Goal: Check status: Check status

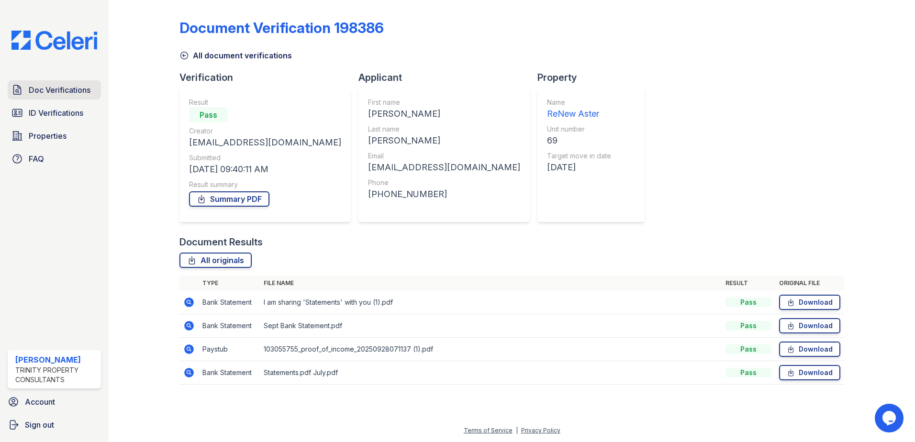
click at [68, 91] on span "Doc Verifications" at bounding box center [60, 89] width 62 height 11
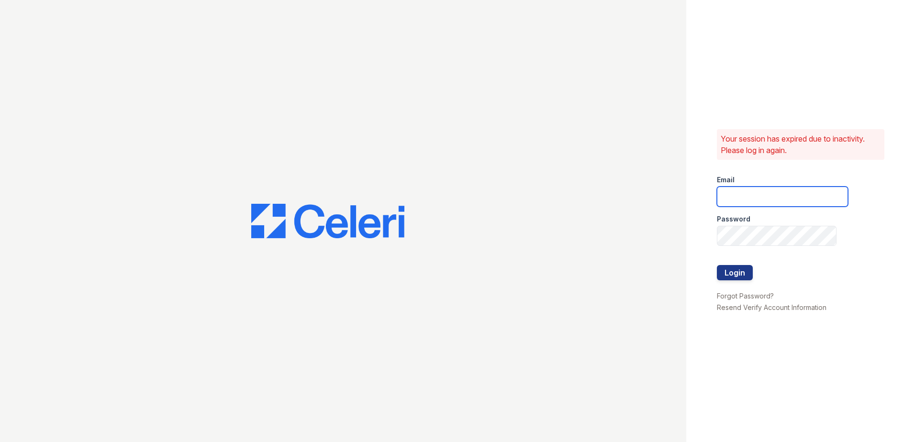
type input "sgasanov@trinity-pm.com"
click at [740, 272] on button "Login" at bounding box center [735, 272] width 36 height 15
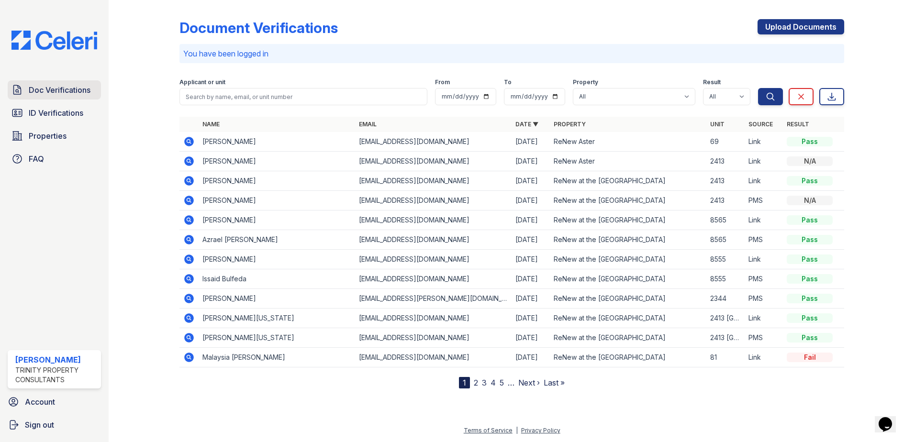
click at [46, 88] on span "Doc Verifications" at bounding box center [60, 89] width 62 height 11
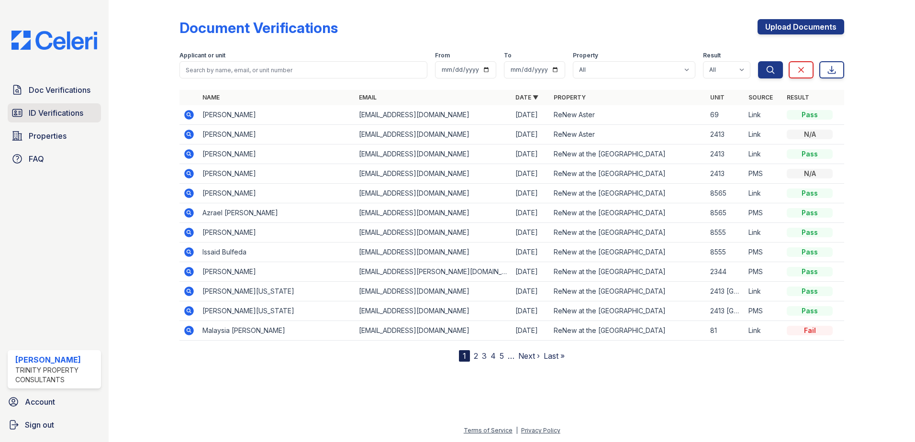
click at [64, 118] on span "ID Verifications" at bounding box center [56, 112] width 55 height 11
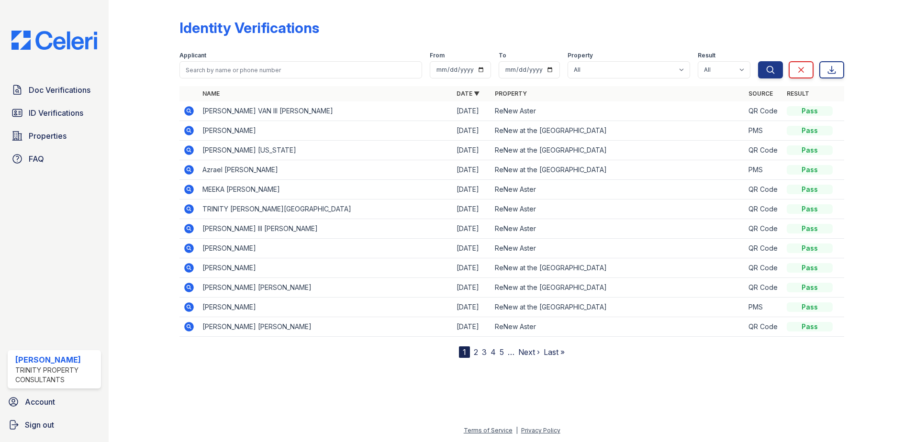
click at [192, 110] on icon at bounding box center [189, 111] width 10 height 10
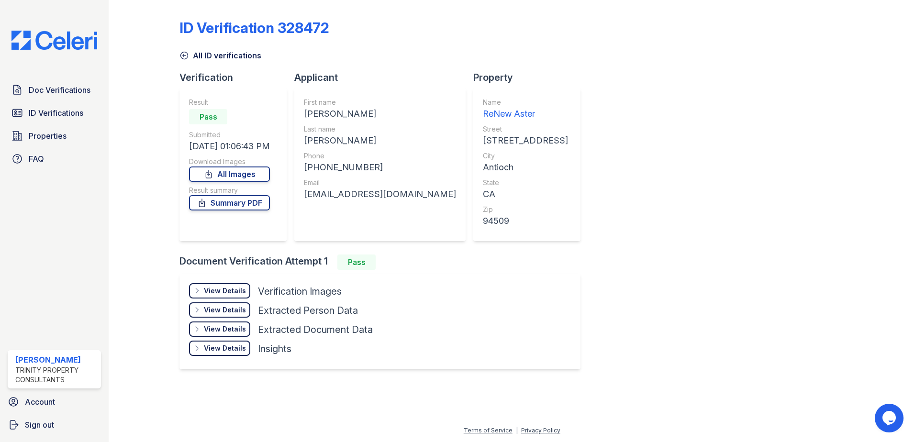
click at [229, 293] on div "View Details" at bounding box center [225, 291] width 42 height 10
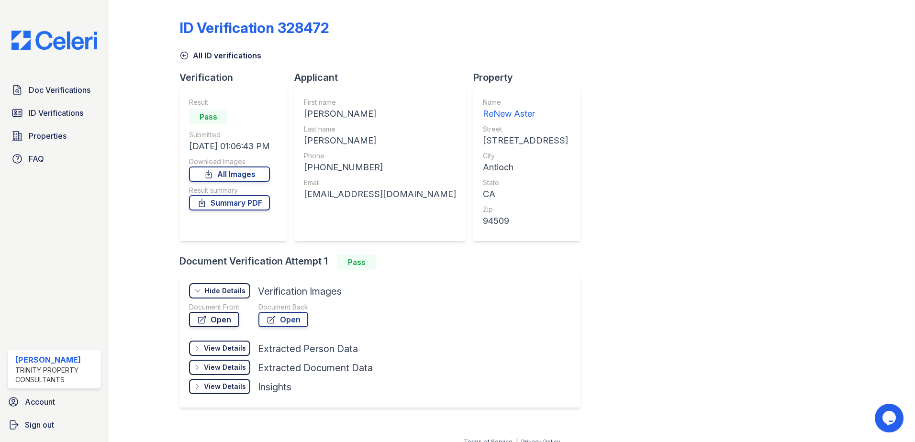
click at [235, 324] on link "Open" at bounding box center [214, 319] width 50 height 15
click at [69, 98] on link "Doc Verifications" at bounding box center [54, 89] width 93 height 19
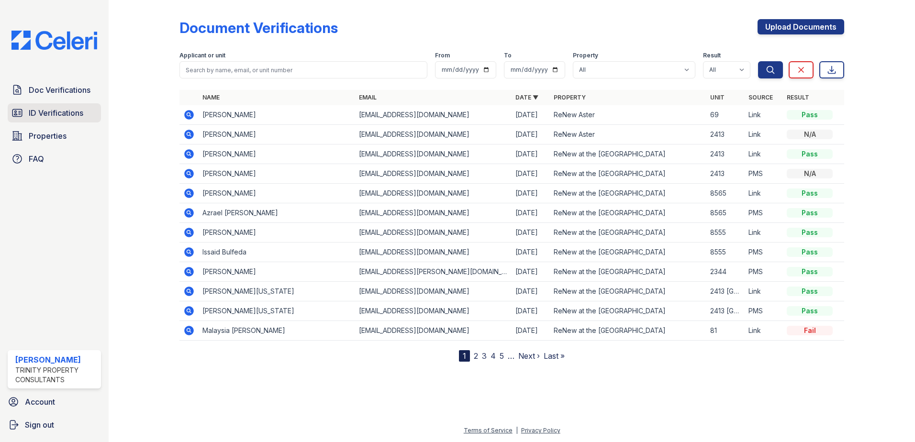
click at [55, 116] on span "ID Verifications" at bounding box center [56, 112] width 55 height 11
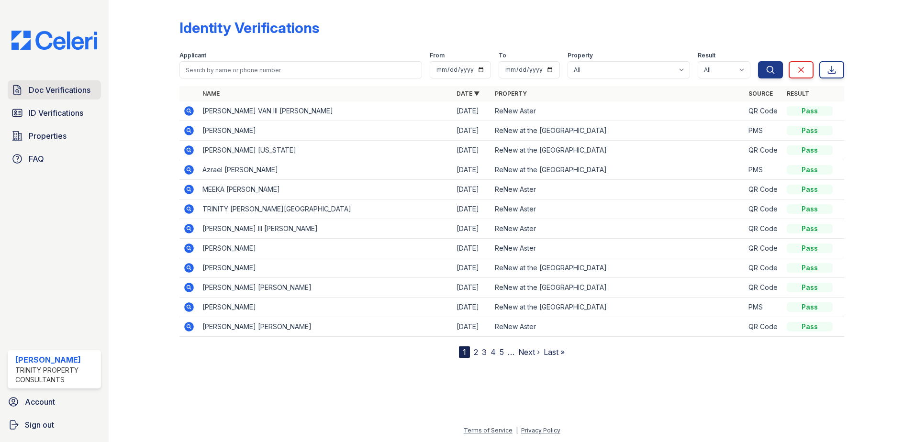
click at [69, 85] on span "Doc Verifications" at bounding box center [60, 89] width 62 height 11
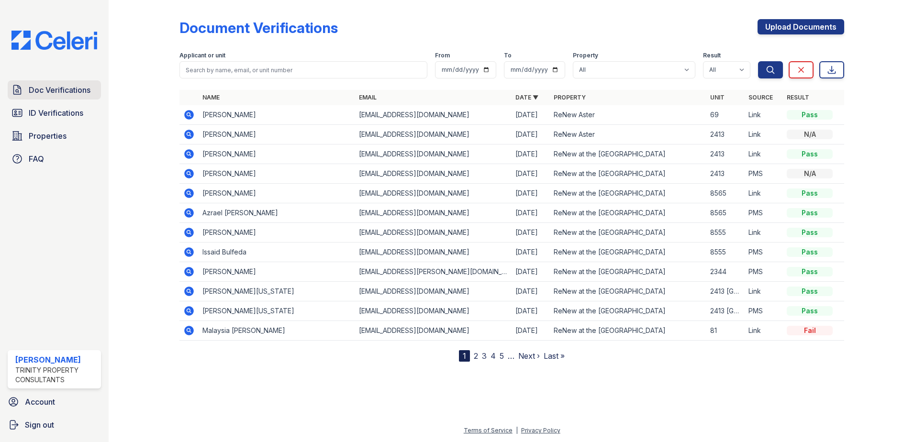
click at [73, 96] on span "Doc Verifications" at bounding box center [60, 89] width 62 height 11
